Goal: Check status

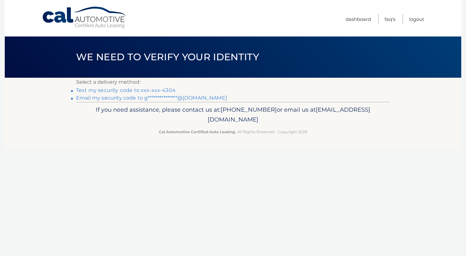
click at [108, 92] on link "Text my security code to xxx-xxx-4304" at bounding box center [126, 90] width 100 height 6
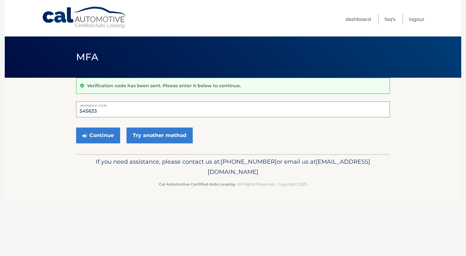
type input "545633"
click at [98, 135] on button "Continue" at bounding box center [98, 135] width 44 height 16
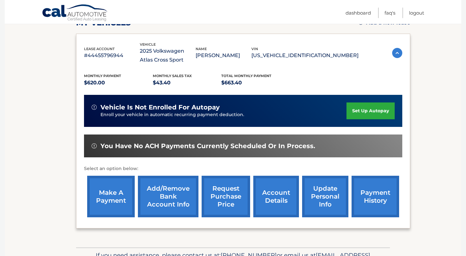
scroll to position [116, 0]
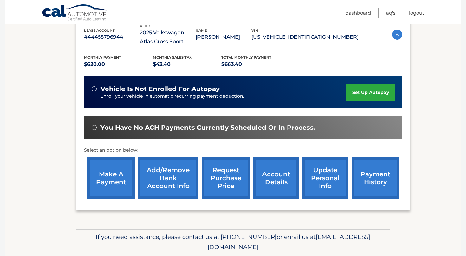
click at [270, 180] on link "account details" at bounding box center [276, 178] width 46 height 42
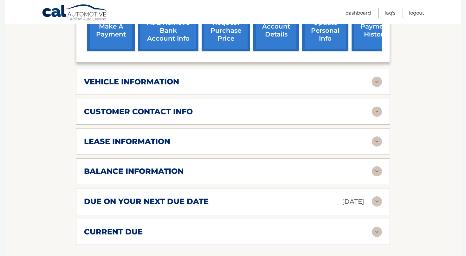
scroll to position [272, 0]
click at [370, 199] on div "due on your next due date Sep 21, 2025" at bounding box center [228, 201] width 288 height 11
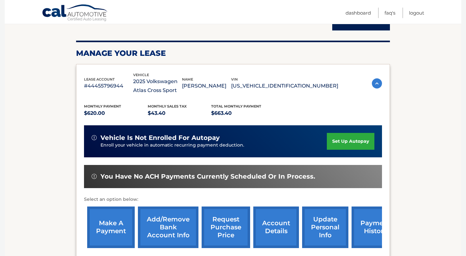
scroll to position [75, 0]
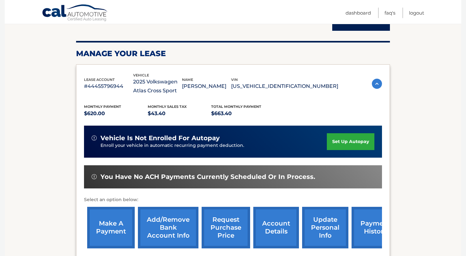
click at [363, 224] on link "payment history" at bounding box center [376, 228] width 48 height 42
click at [418, 12] on link "Logout" at bounding box center [416, 13] width 15 height 10
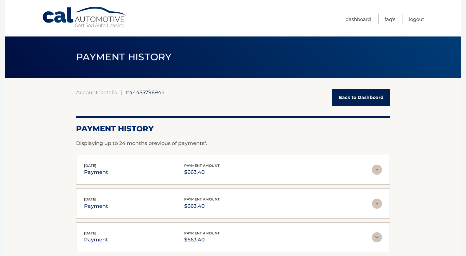
click at [325, 139] on div "Payment History Displaying up to 24 months previous of payments*." at bounding box center [233, 131] width 314 height 31
